Goal: Task Accomplishment & Management: Use online tool/utility

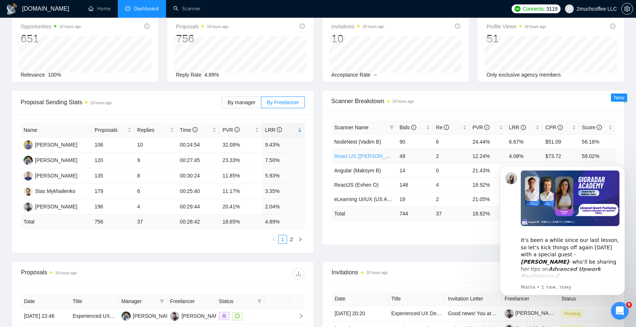
scroll to position [39, 0]
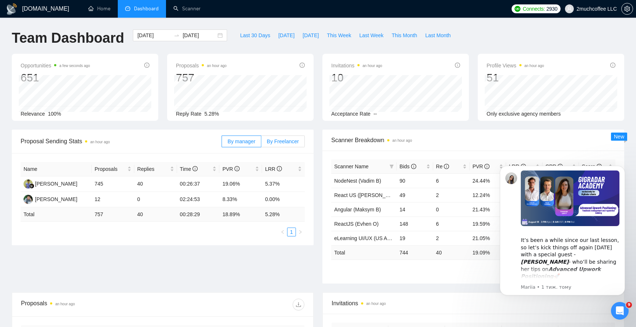
click at [271, 140] on span "By Freelancer" at bounding box center [283, 141] width 32 height 6
click at [261, 143] on input "By Freelancer" at bounding box center [261, 143] width 0 height 0
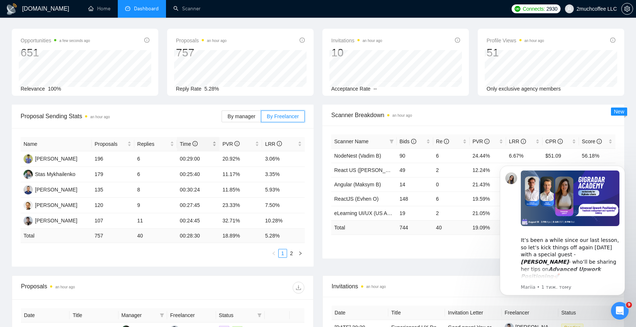
scroll to position [46, 0]
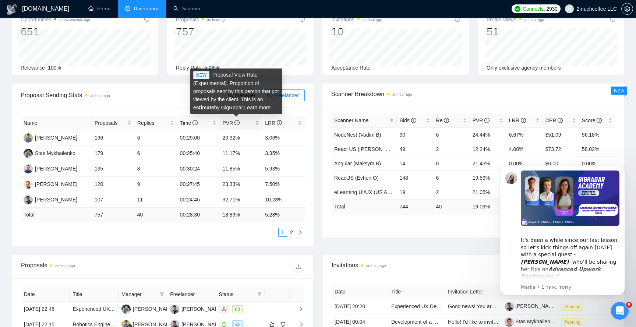
click at [237, 123] on icon "info-circle" at bounding box center [237, 122] width 1 height 3
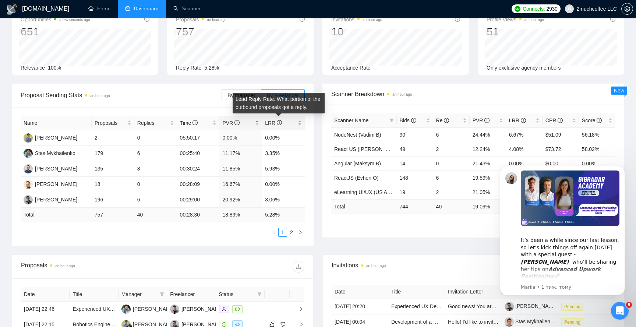
click at [278, 124] on icon "info-circle" at bounding box center [279, 122] width 5 height 5
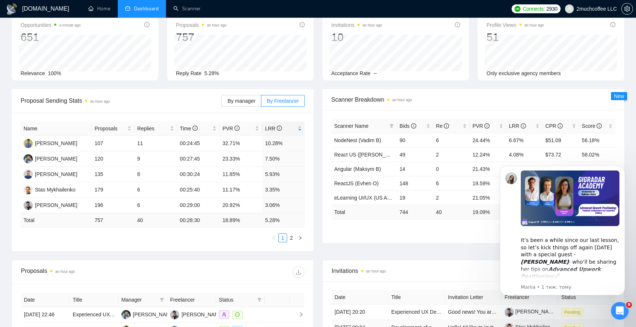
scroll to position [42, 0]
